Goal: Find specific page/section: Find specific page/section

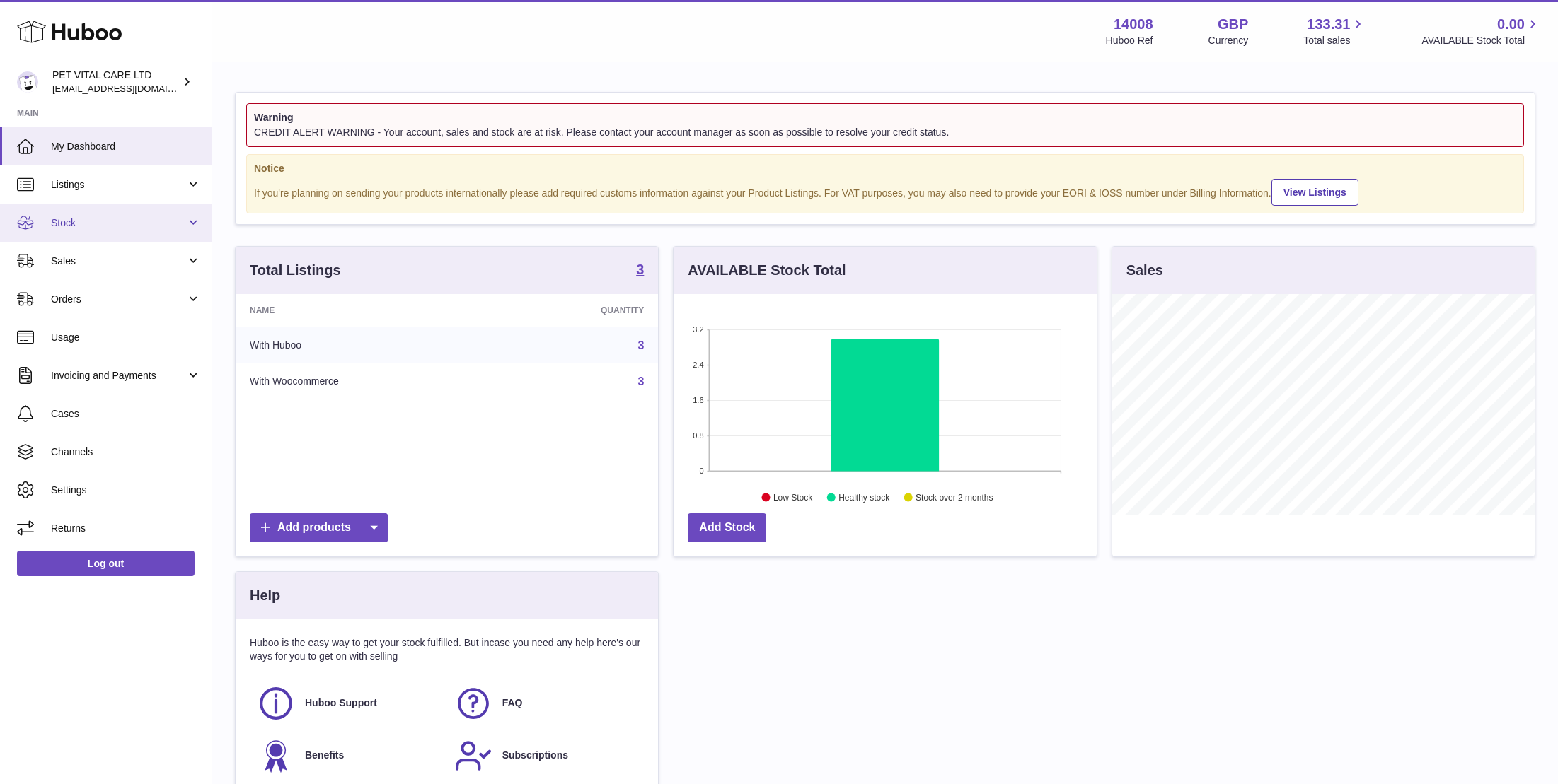
scroll to position [220, 423]
click at [65, 223] on span "Stock" at bounding box center [118, 223] width 135 height 14
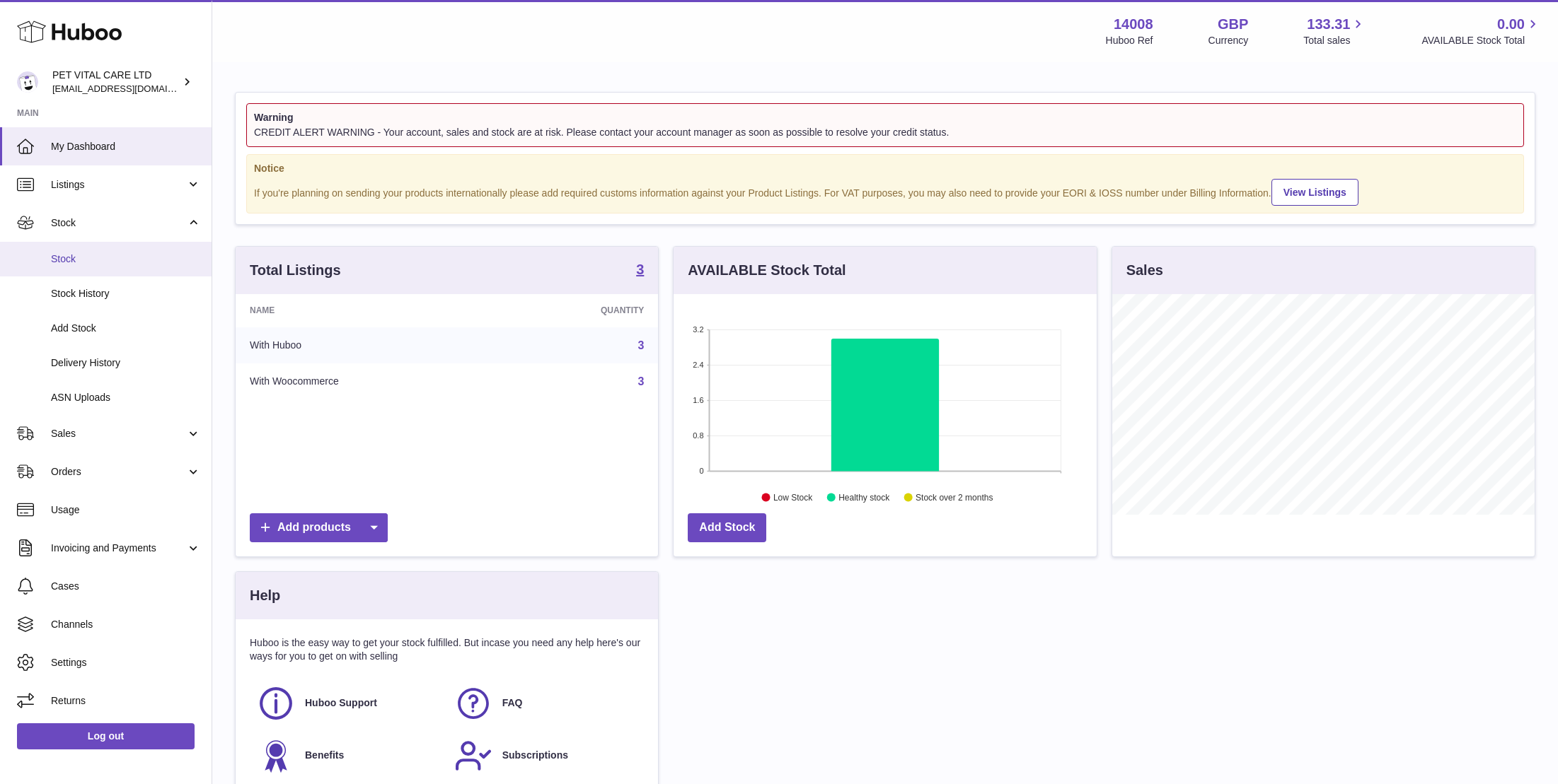
click at [63, 256] on span "Stock" at bounding box center [126, 259] width 150 height 14
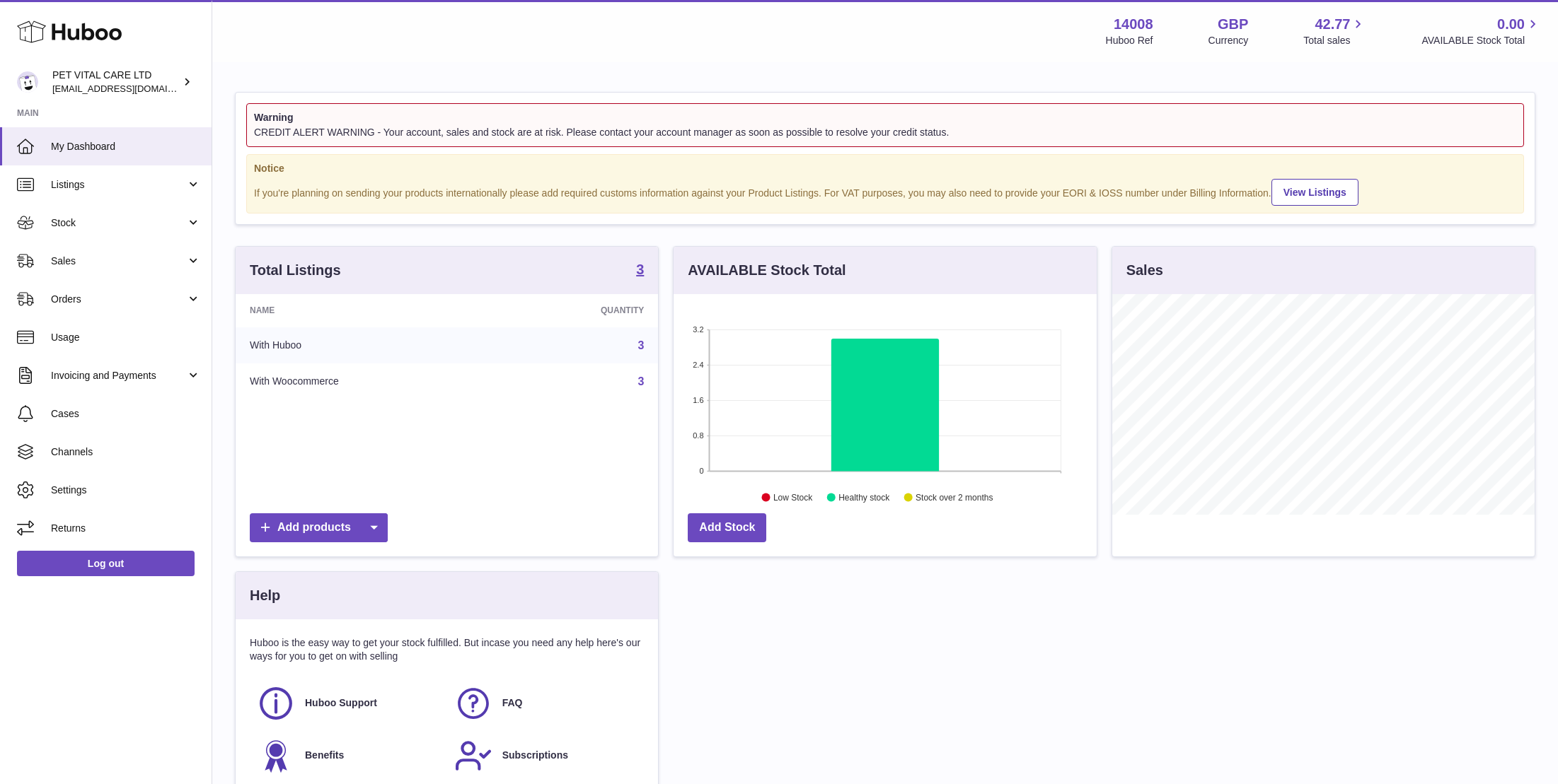
scroll to position [220, 423]
click at [82, 218] on span "Stock" at bounding box center [118, 223] width 135 height 14
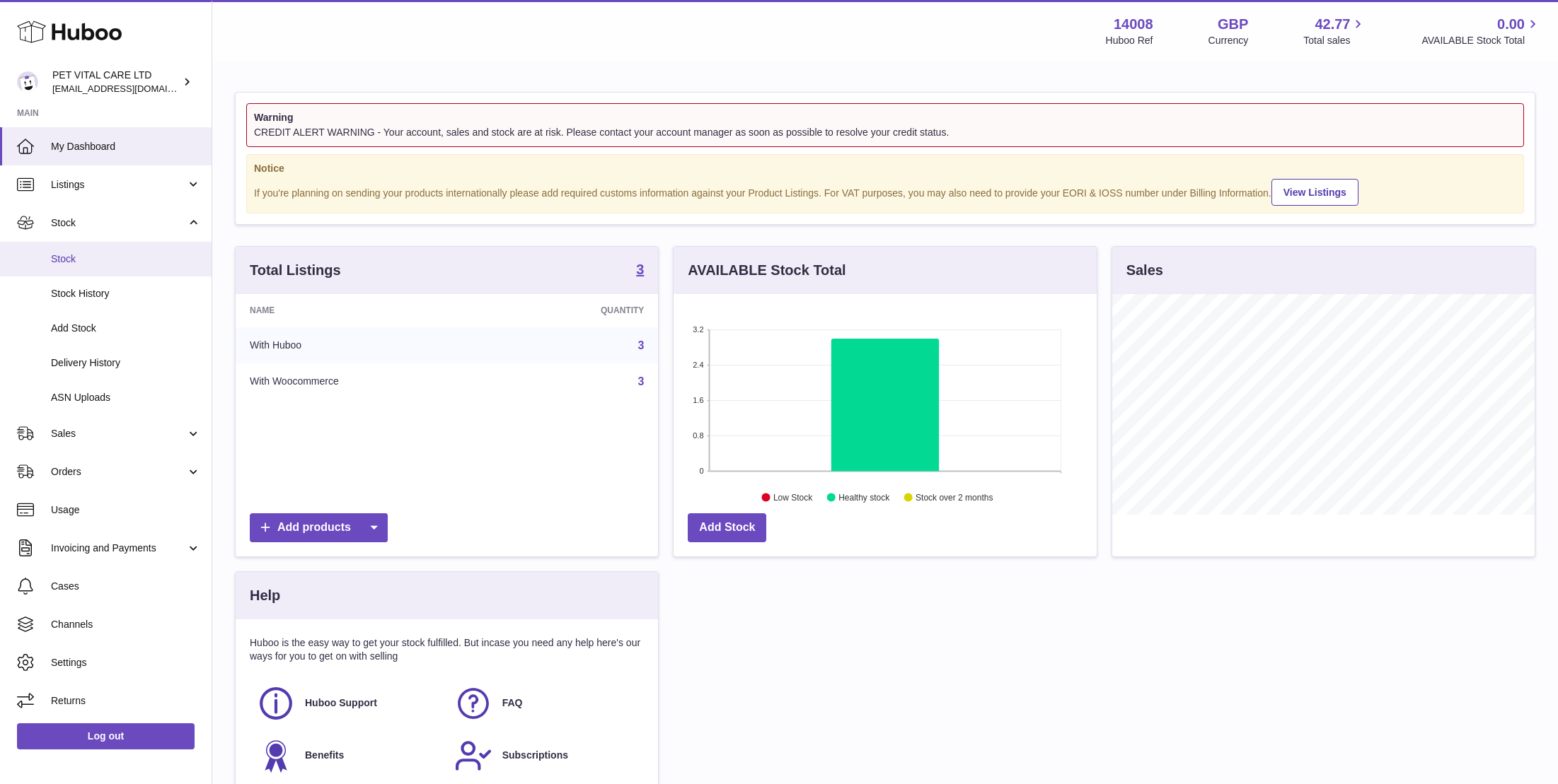
click at [82, 257] on span "Stock" at bounding box center [126, 259] width 150 height 14
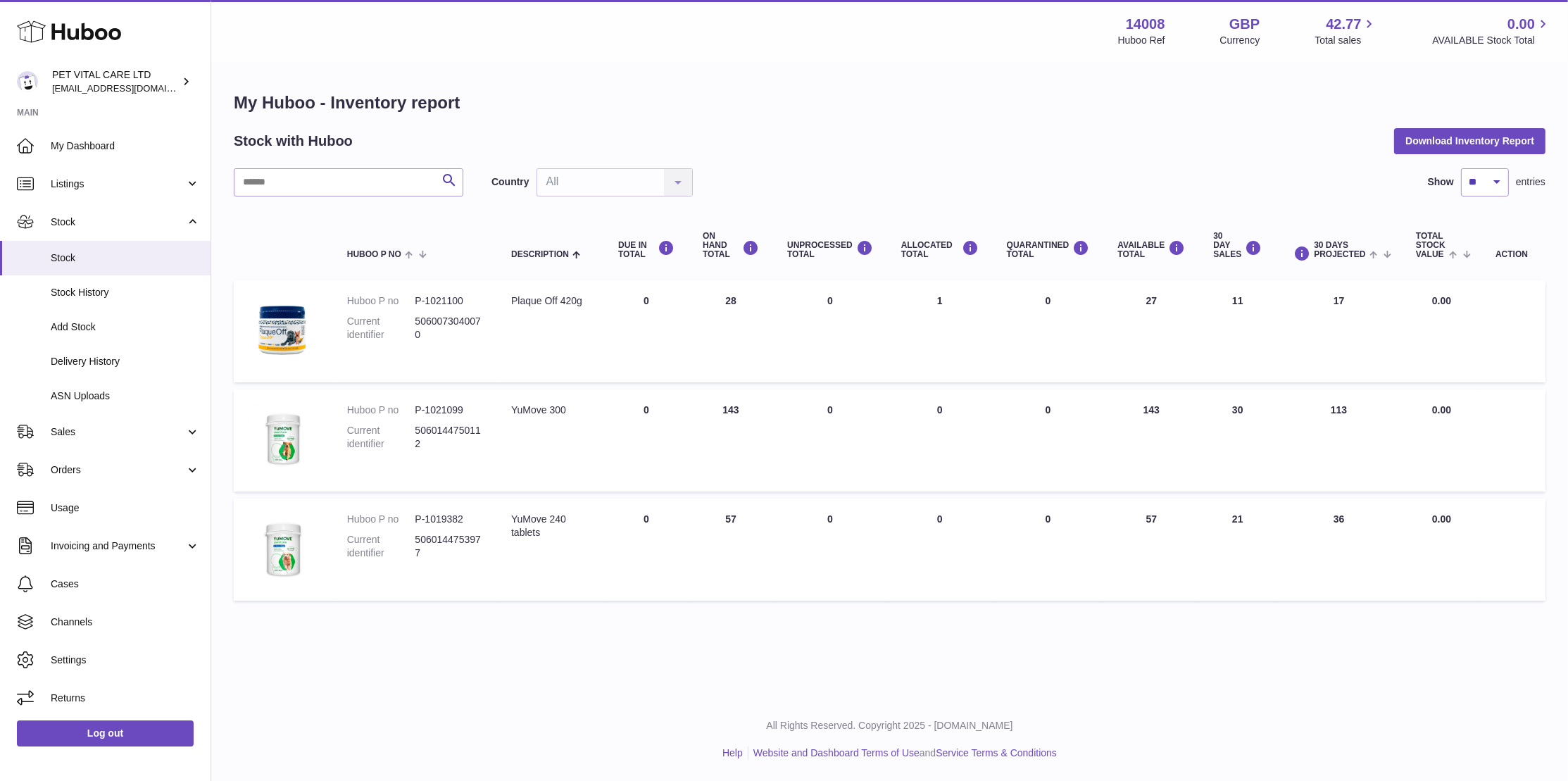
click at [81, 256] on span "Stock" at bounding box center [125, 258] width 150 height 14
click at [58, 223] on span "Stock" at bounding box center [118, 223] width 134 height 14
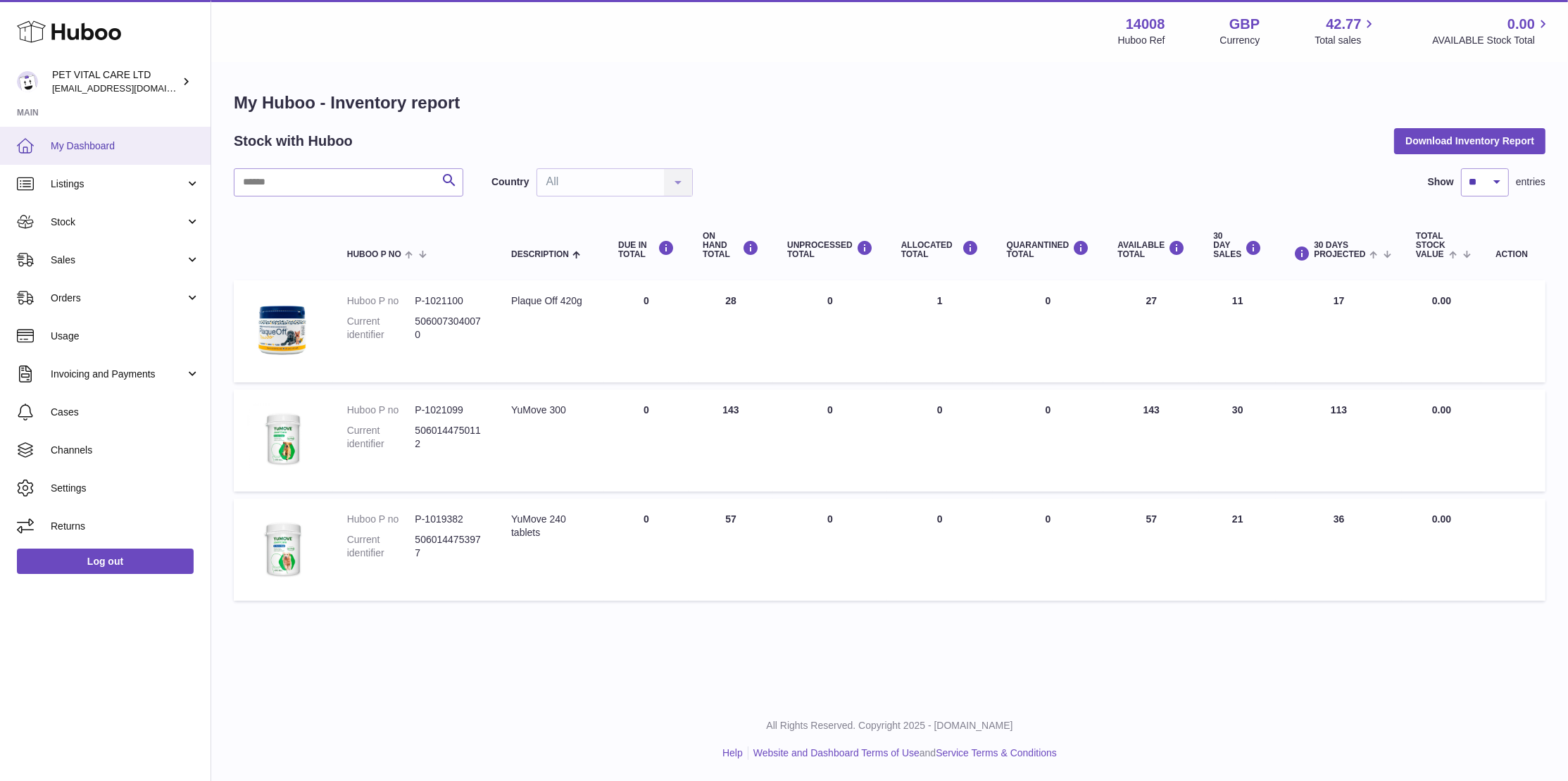
click at [111, 148] on span "My Dashboard" at bounding box center [125, 147] width 150 height 14
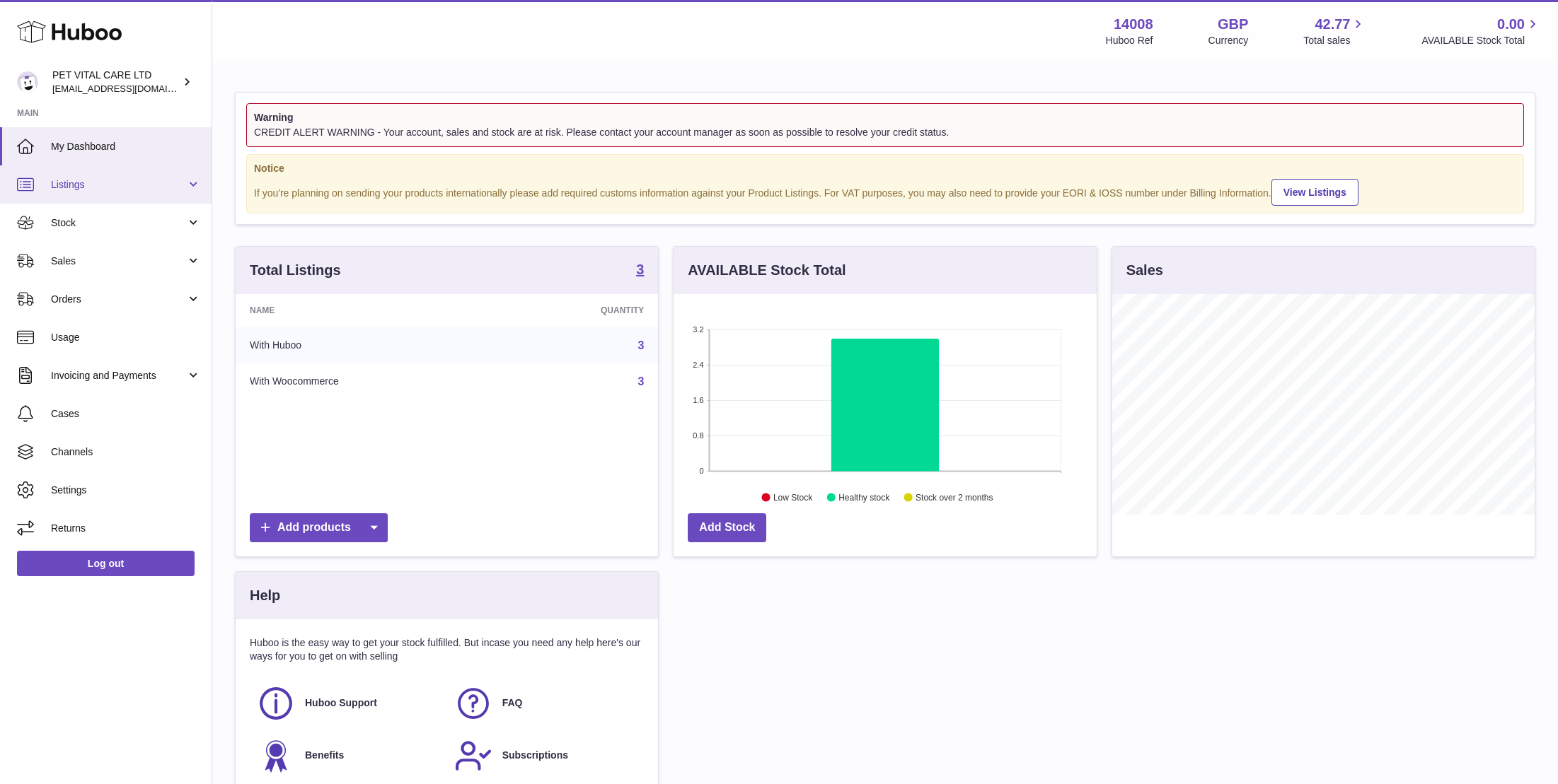
scroll to position [220, 423]
